Goal: Find specific fact: Find specific fact

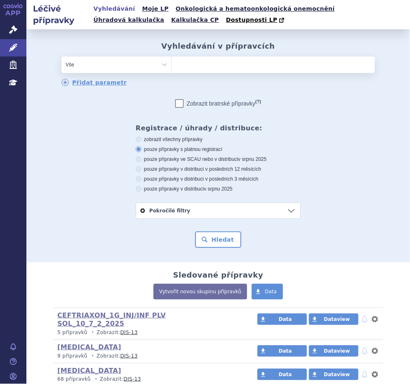
type input "0277761"
select select "0277761"
click at [230, 237] on button "Hledat" at bounding box center [218, 240] width 47 height 17
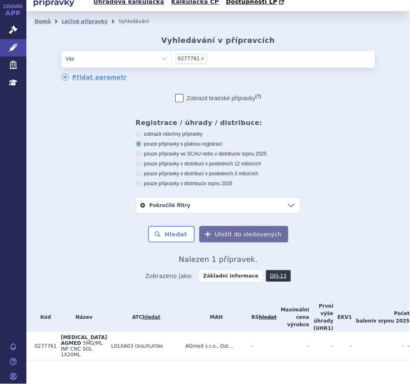
scroll to position [34, 0]
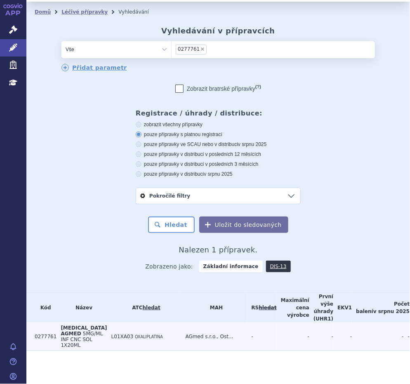
click at [133, 328] on td "L01XA03 OXALIPLATINA" at bounding box center [144, 337] width 74 height 28
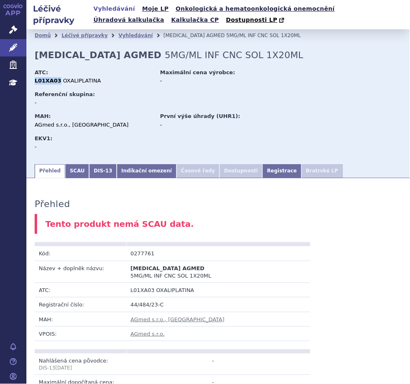
drag, startPoint x: 56, startPoint y: 81, endPoint x: 36, endPoint y: 84, distance: 20.4
click at [36, 84] on strong "L01XA03" at bounding box center [48, 81] width 27 height 6
copy strong "L01XA03"
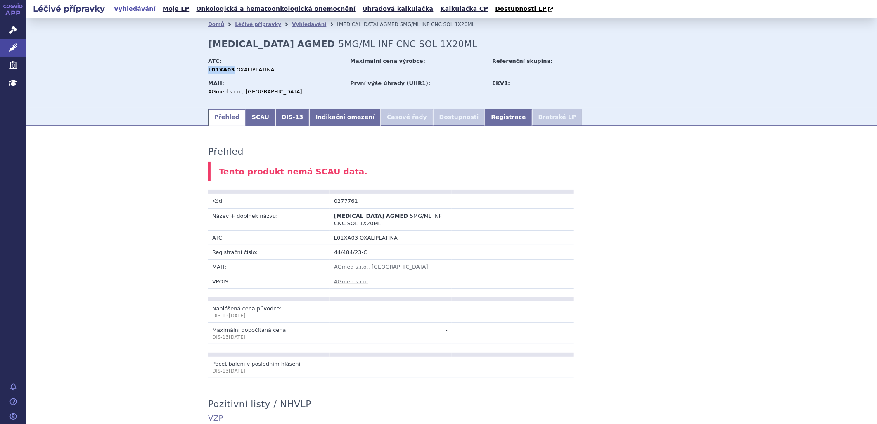
copy strong "L01XA03"
